Goal: Information Seeking & Learning: Learn about a topic

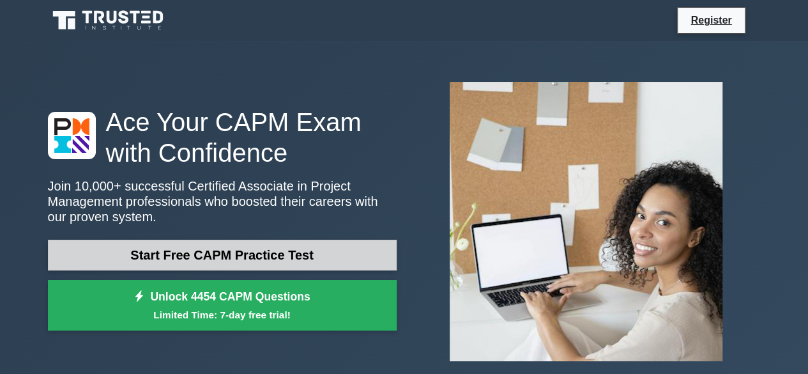
click at [141, 243] on link "Start Free CAPM Practice Test" at bounding box center [222, 255] width 349 height 31
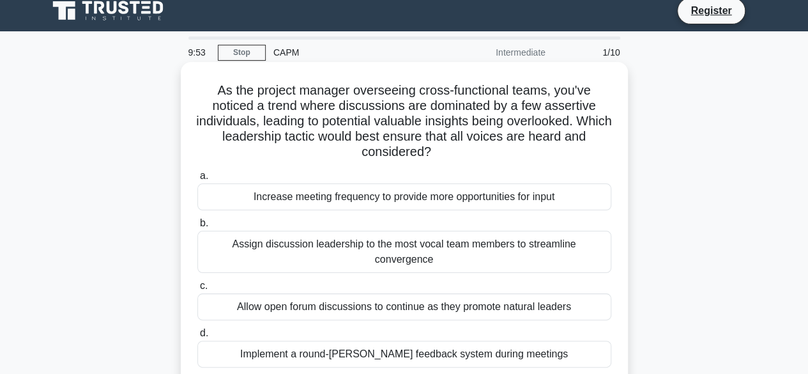
scroll to position [9, 0]
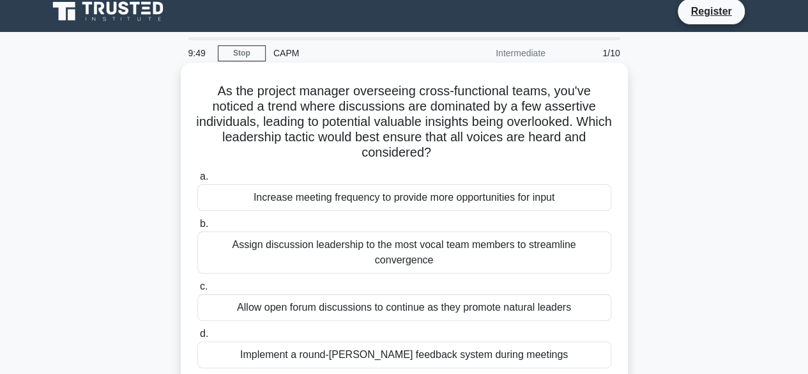
drag, startPoint x: 215, startPoint y: 88, endPoint x: 455, endPoint y: 151, distance: 248.8
click at [455, 151] on h5 "As the project manager overseeing cross-functional teams, you've noticed a tren…" at bounding box center [404, 122] width 416 height 78
copy h5 "As the project manager overseeing cross-functional teams, you've noticed a tren…"
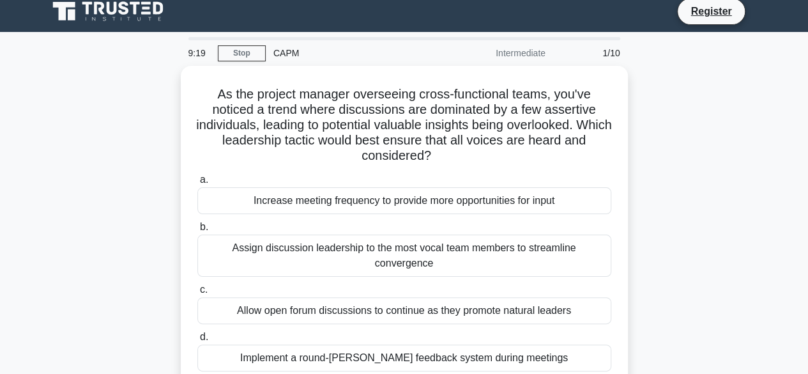
click at [726, 131] on div "As the project manager overseeing cross-functional teams, you've noticed a tren…" at bounding box center [404, 235] width 728 height 339
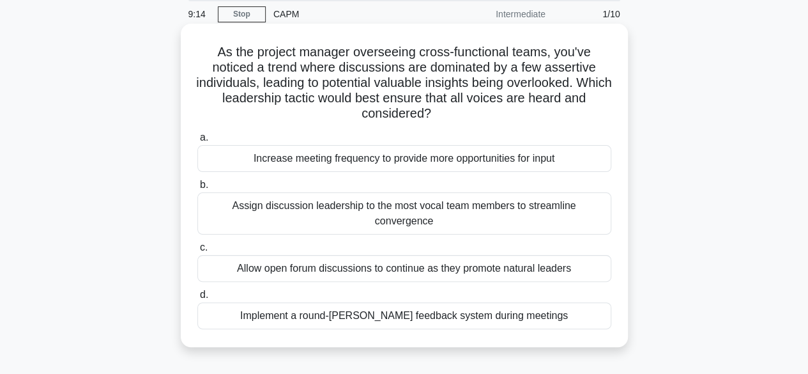
scroll to position [47, 0]
click at [438, 303] on div "Implement a round-robin feedback system during meetings" at bounding box center [404, 316] width 414 height 27
click at [197, 300] on input "d. Implement a round-robin feedback system during meetings" at bounding box center [197, 296] width 0 height 8
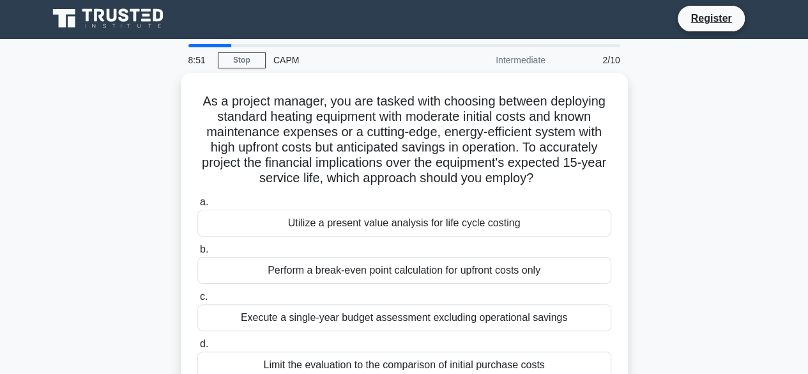
scroll to position [0, 0]
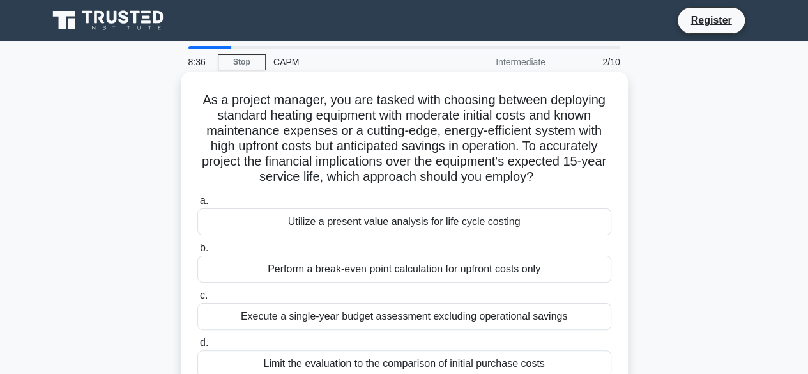
drag, startPoint x: 198, startPoint y: 98, endPoint x: 582, endPoint y: 179, distance: 392.5
click at [582, 179] on h5 "As a project manager, you are tasked with choosing between deploying standard h…" at bounding box center [404, 138] width 416 height 93
copy h5 "As a project manager, you are tasked with choosing between deploying standard h…"
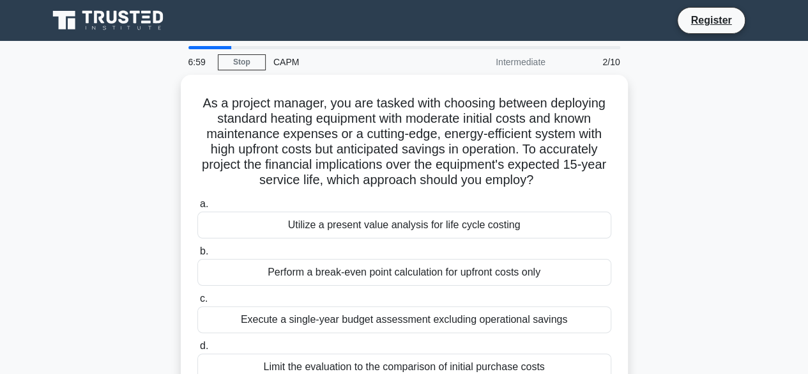
click at [693, 118] on div "As a project manager, you are tasked with choosing between deploying standard h…" at bounding box center [404, 244] width 728 height 339
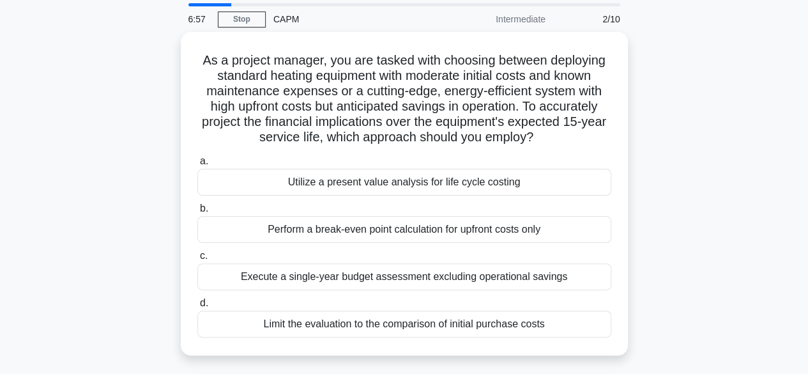
scroll to position [45, 0]
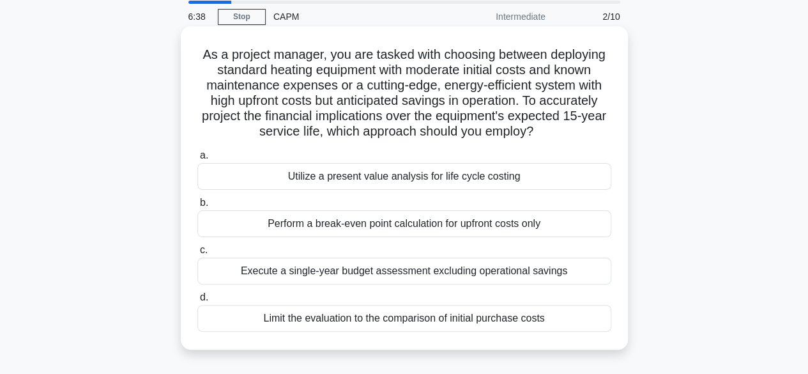
click at [491, 229] on div "Perform a break-even point calculation for upfront costs only" at bounding box center [404, 223] width 414 height 27
click at [197, 207] on input "b. Perform a break-even point calculation for upfront costs only" at bounding box center [197, 203] width 0 height 8
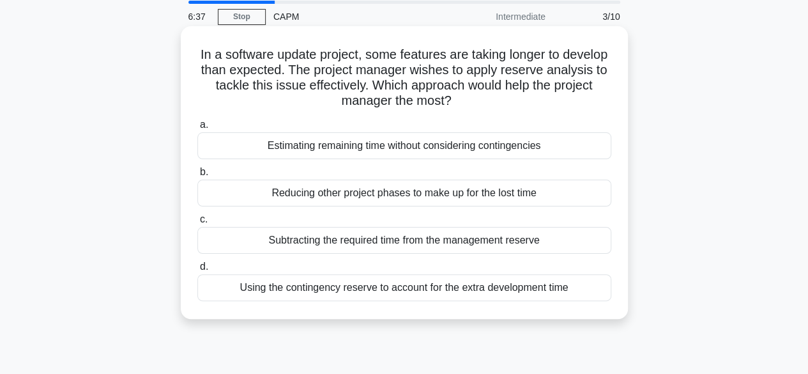
scroll to position [0, 0]
